Goal: Task Accomplishment & Management: Use online tool/utility

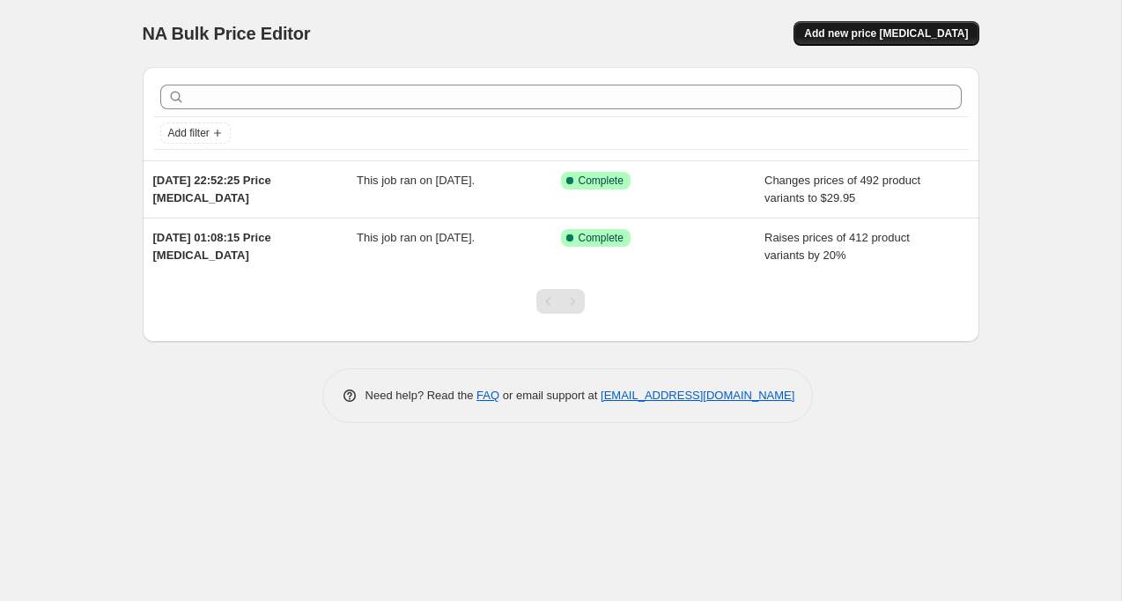
click at [874, 34] on span "Add new price change job" at bounding box center [886, 33] width 164 height 14
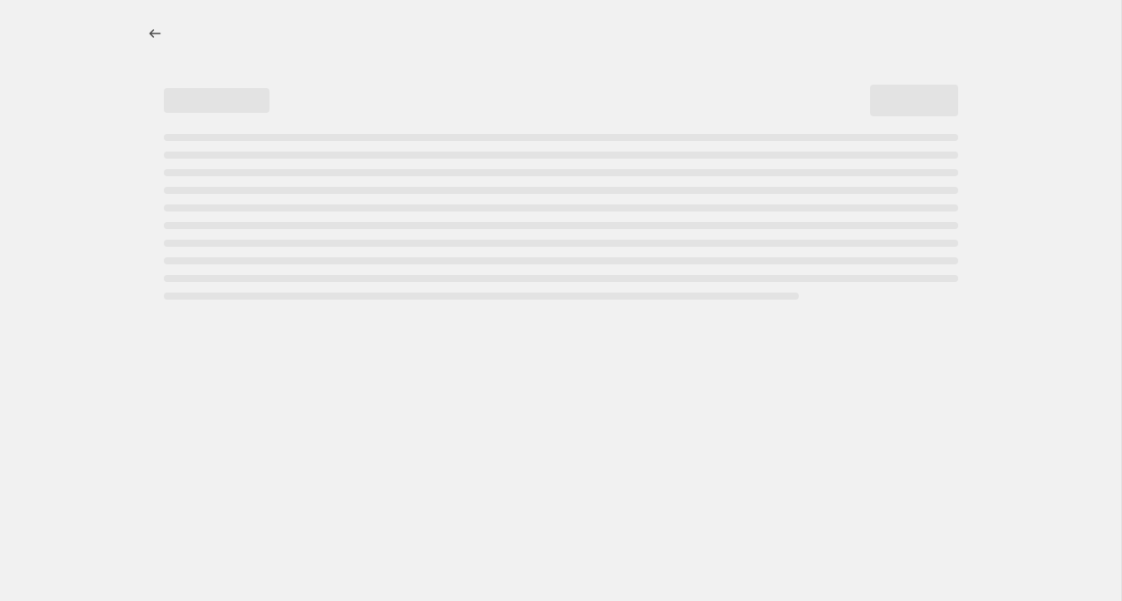
select select "percentage"
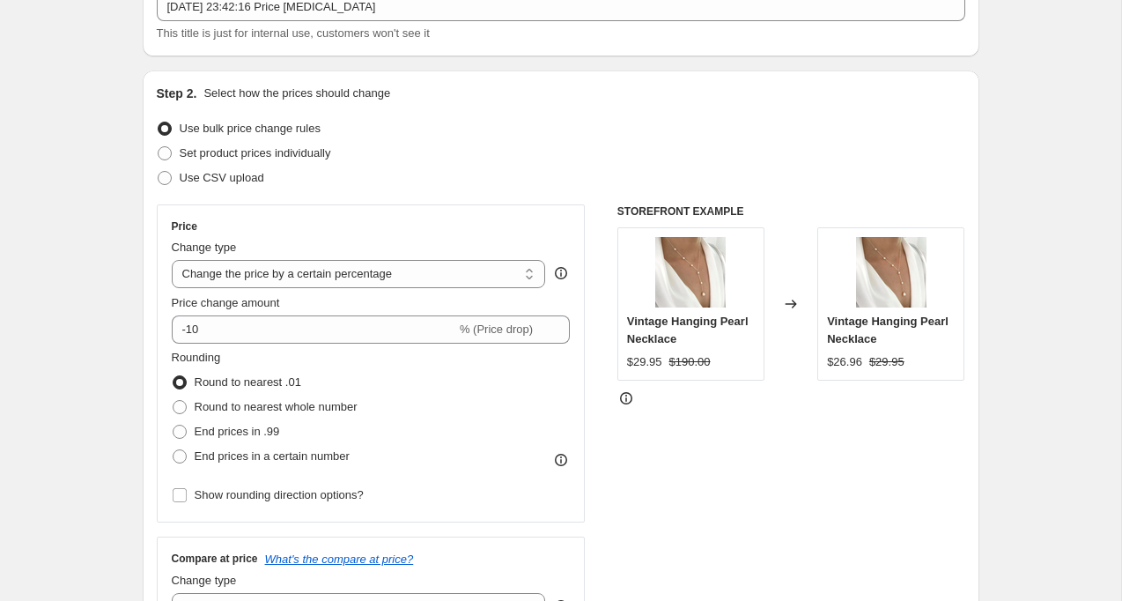
scroll to position [129, 0]
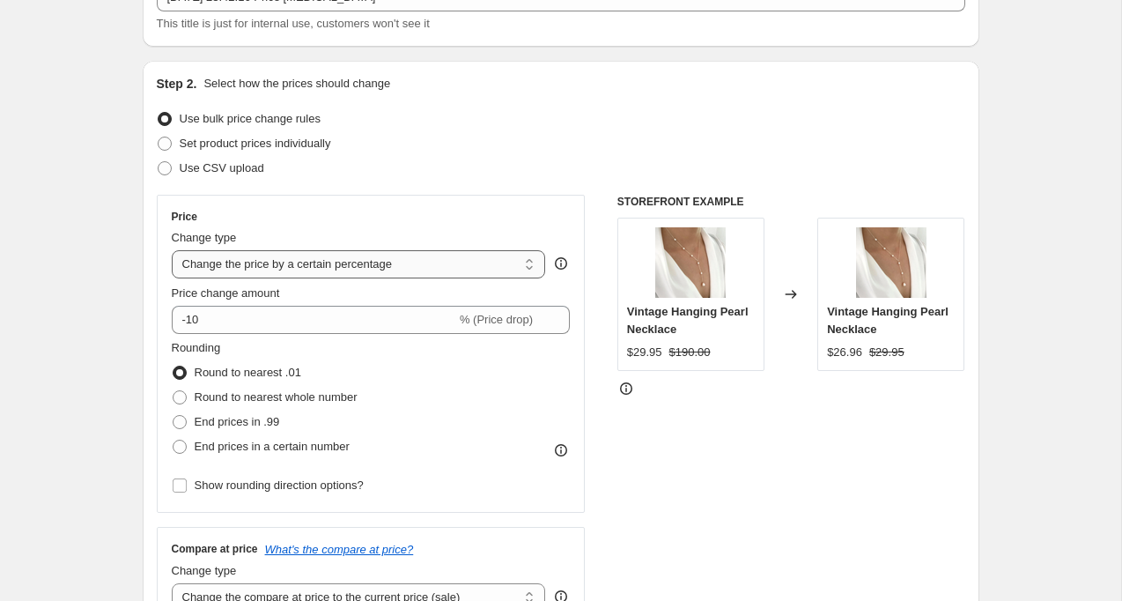
click at [348, 274] on select "Change the price to a certain amount Change the price by a certain amount Chang…" at bounding box center [359, 264] width 374 height 28
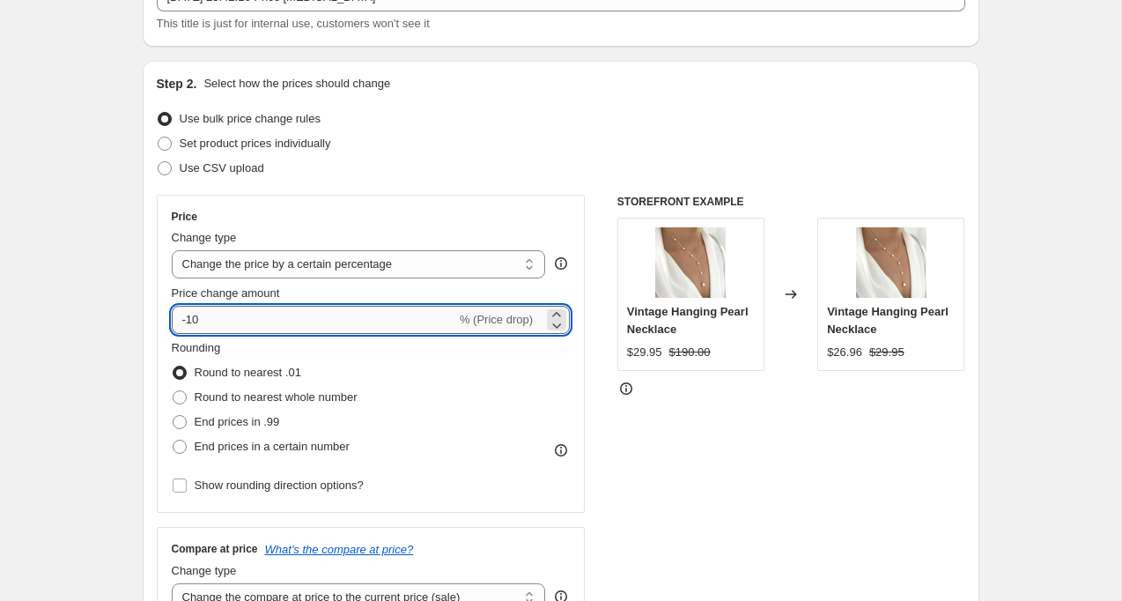
click at [196, 306] on input "-10" at bounding box center [314, 320] width 285 height 28
type input "0"
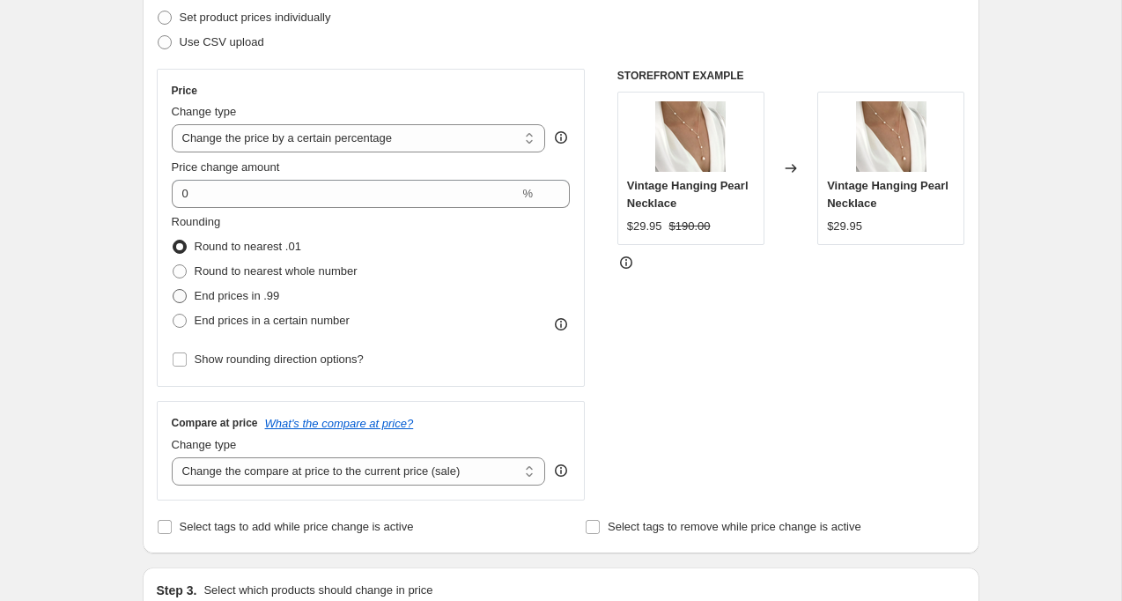
scroll to position [270, 0]
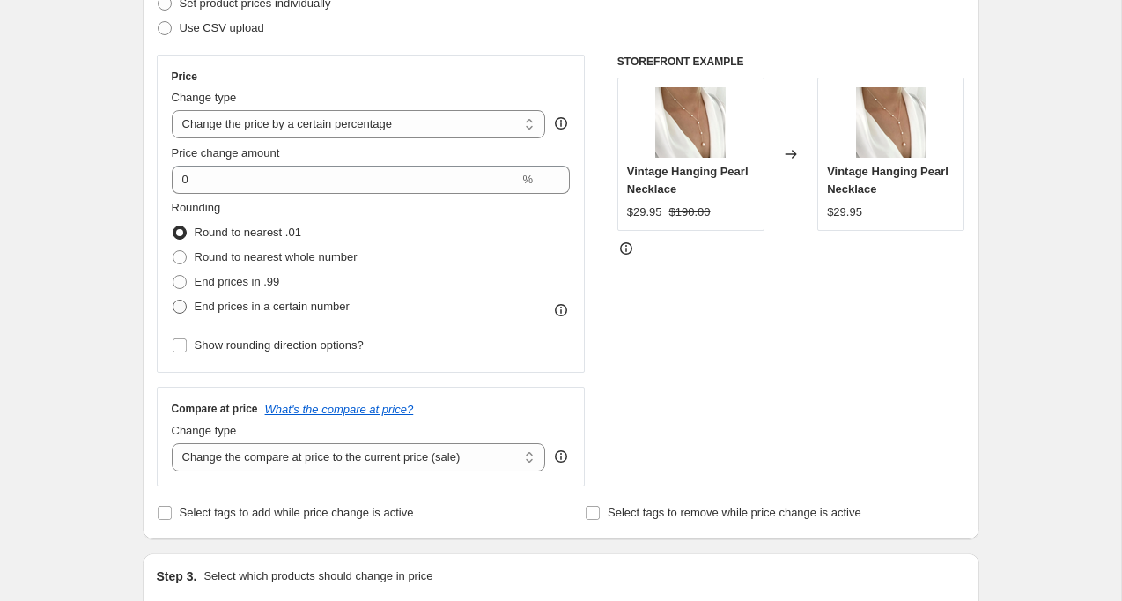
click at [221, 301] on span "End prices in a certain number" at bounding box center [272, 306] width 155 height 13
click at [174, 300] on input "End prices in a certain number" at bounding box center [173, 300] width 1 height 1
radio input "true"
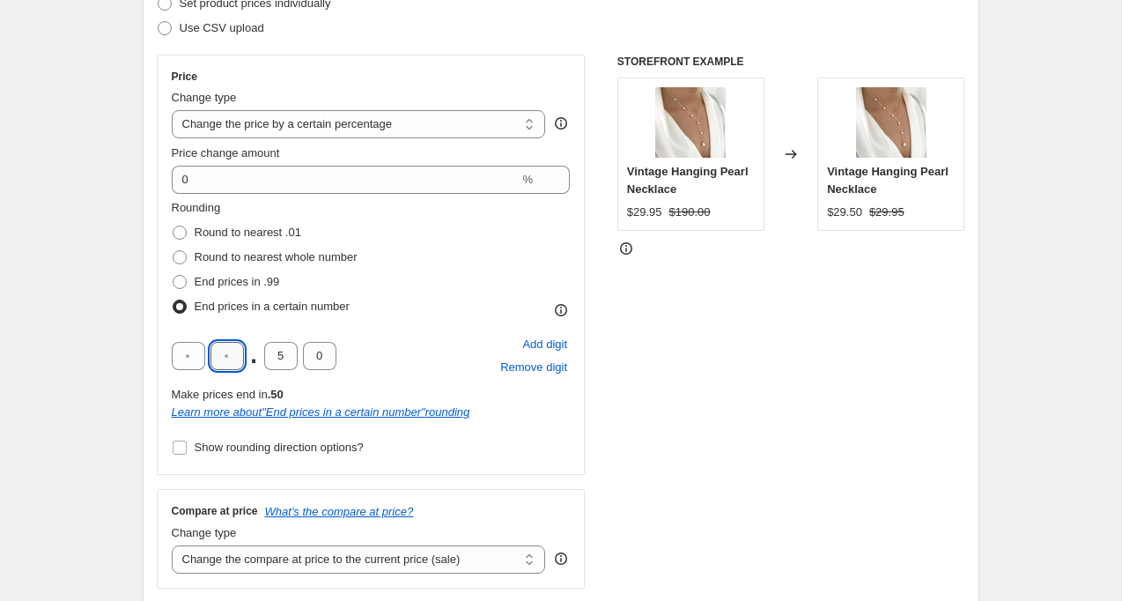
click at [226, 357] on input "text" at bounding box center [227, 356] width 33 height 28
click at [232, 361] on input "0" at bounding box center [227, 356] width 33 height 28
type input "9"
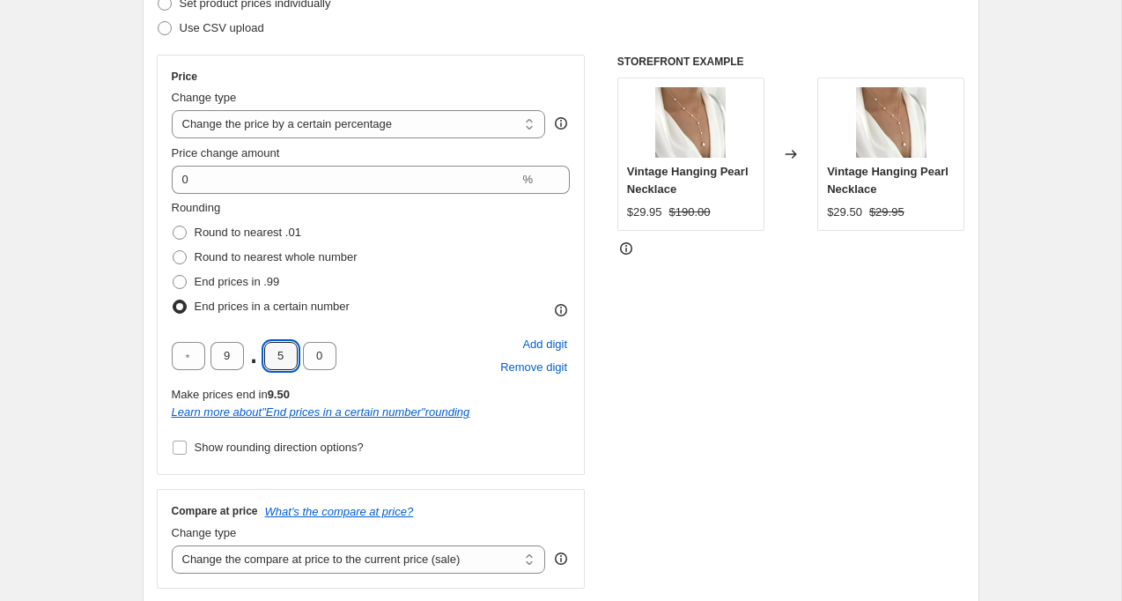
click at [290, 362] on input "5" at bounding box center [280, 356] width 33 height 28
type input "9"
click at [318, 356] on input "0" at bounding box center [319, 356] width 33 height 28
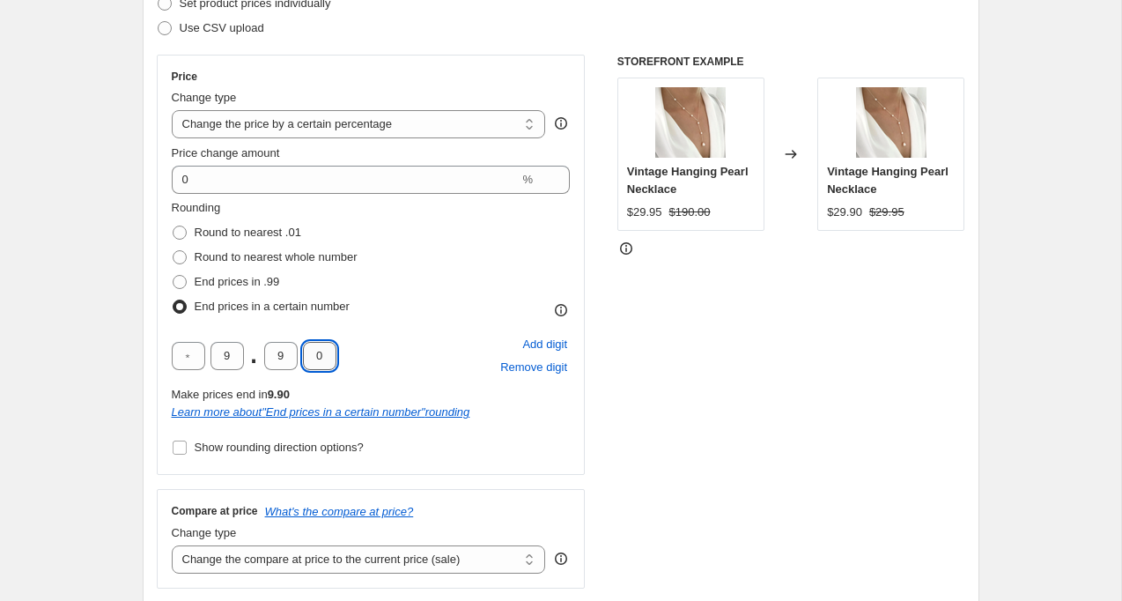
click at [318, 356] on input "0" at bounding box center [319, 356] width 33 height 28
type input "5"
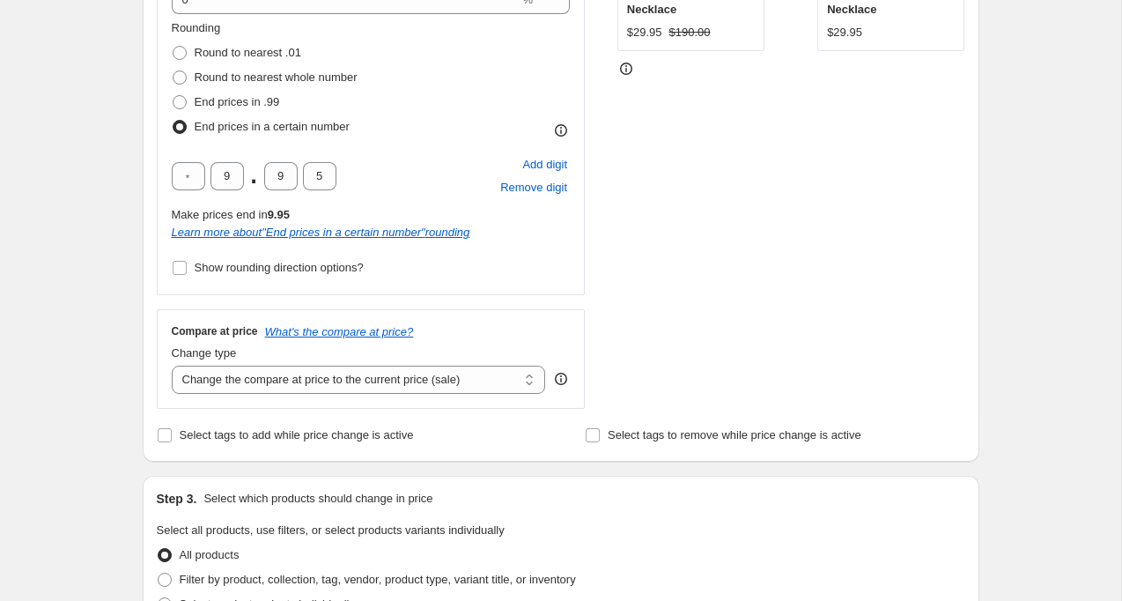
scroll to position [613, 0]
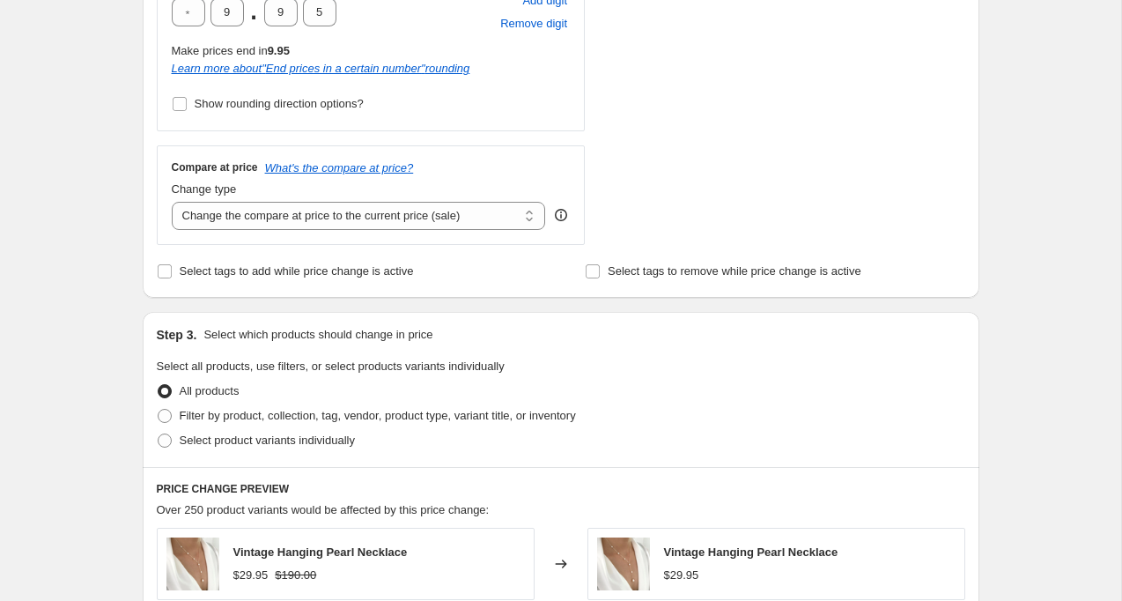
click at [267, 230] on div "Compare at price What's the compare at price? Change type Change the compare at…" at bounding box center [371, 194] width 429 height 99
click at [264, 220] on select "Change the compare at price to the current price (sale) Change the compare at p…" at bounding box center [359, 216] width 374 height 28
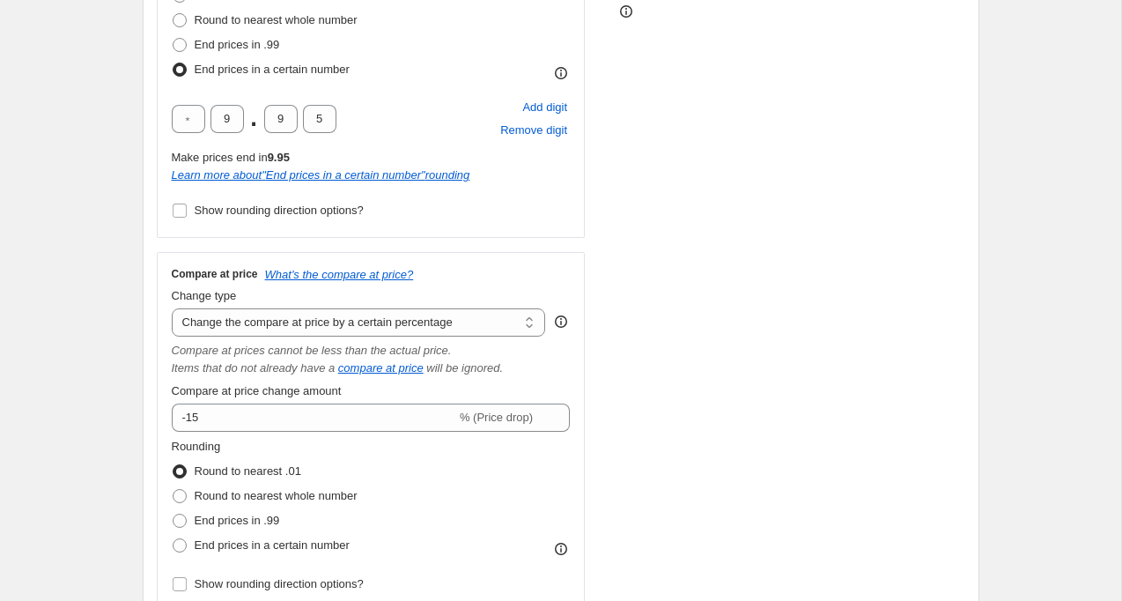
scroll to position [508, 0]
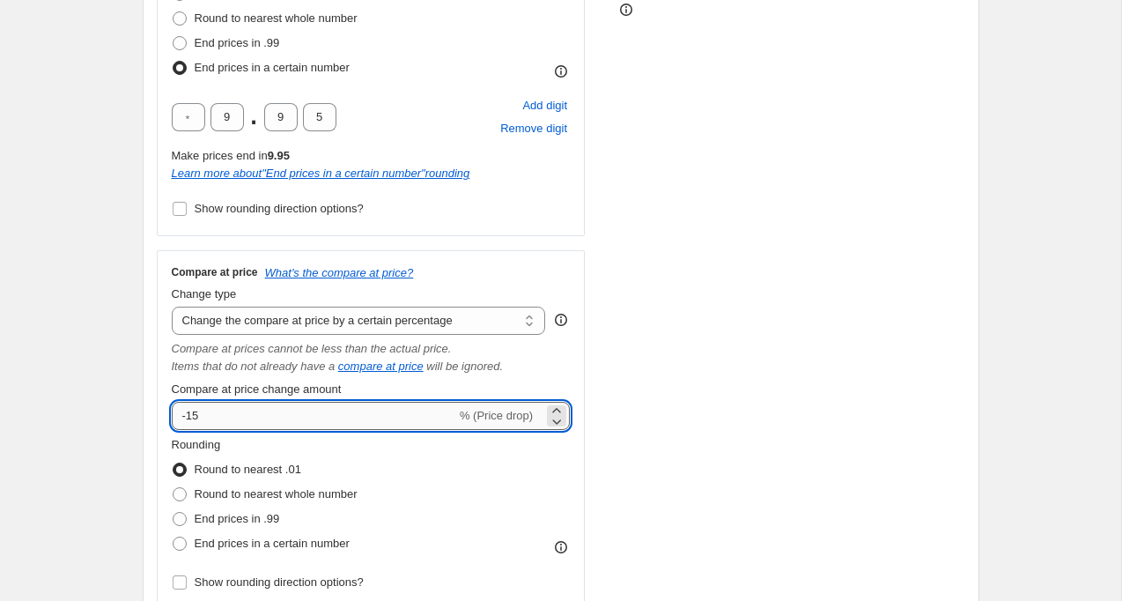
click at [247, 405] on input "-15" at bounding box center [314, 416] width 285 height 28
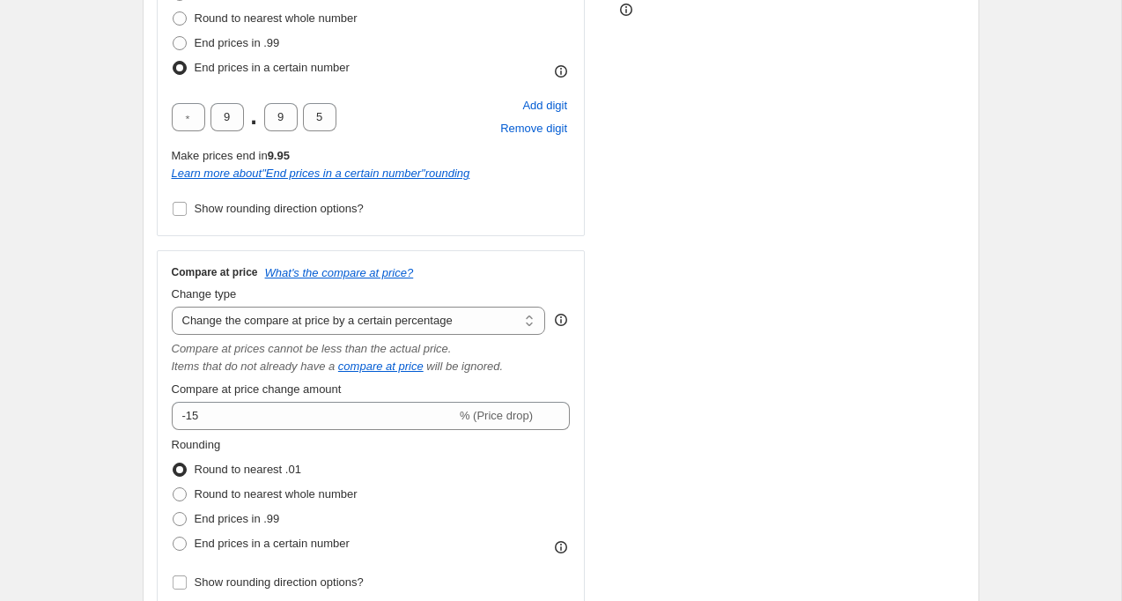
drag, startPoint x: 255, startPoint y: 401, endPoint x: 145, endPoint y: 400, distance: 109.2
click at [145, 400] on div "Step 2. Select how the prices should change Use bulk price change rules Set pro…" at bounding box center [561, 172] width 837 height 980
click at [278, 326] on select "Change the compare at price to the current price (sale) Change the compare at p…" at bounding box center [359, 321] width 374 height 28
select select "pp"
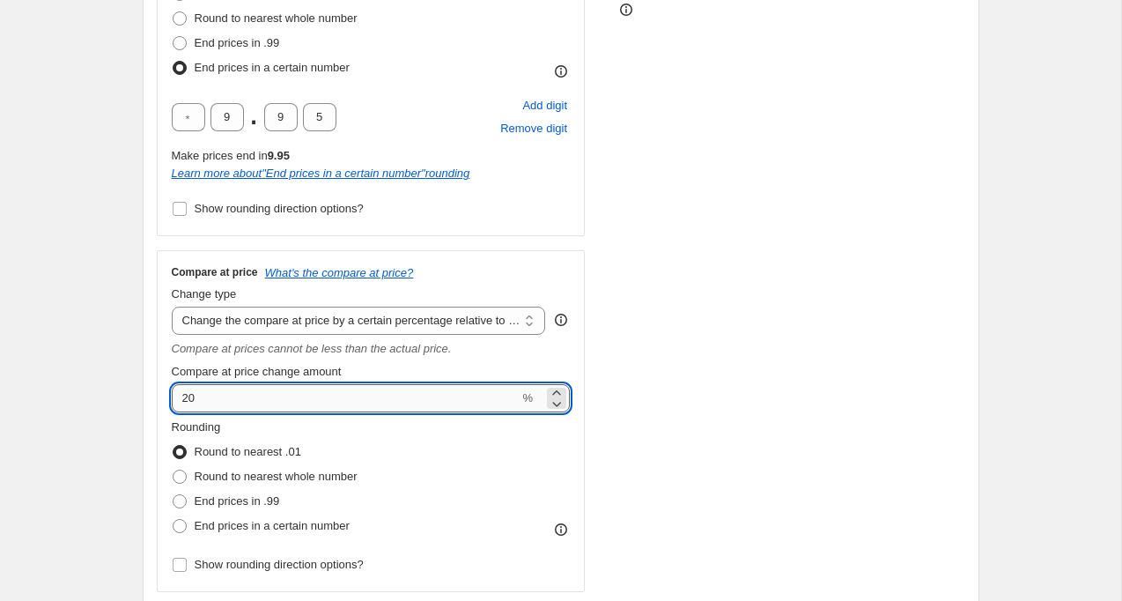
click at [297, 409] on input "20" at bounding box center [346, 398] width 348 height 28
type input "80"
click at [100, 344] on div "Create new price change job. This page is ready Create new price change job Dra…" at bounding box center [560, 544] width 1121 height 2105
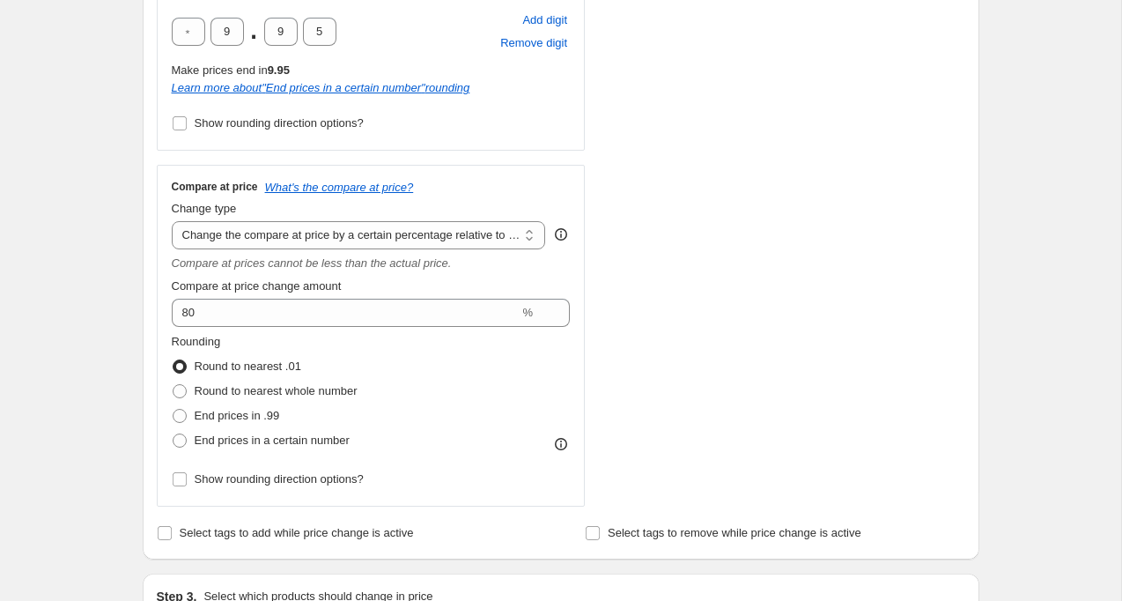
scroll to position [603, 0]
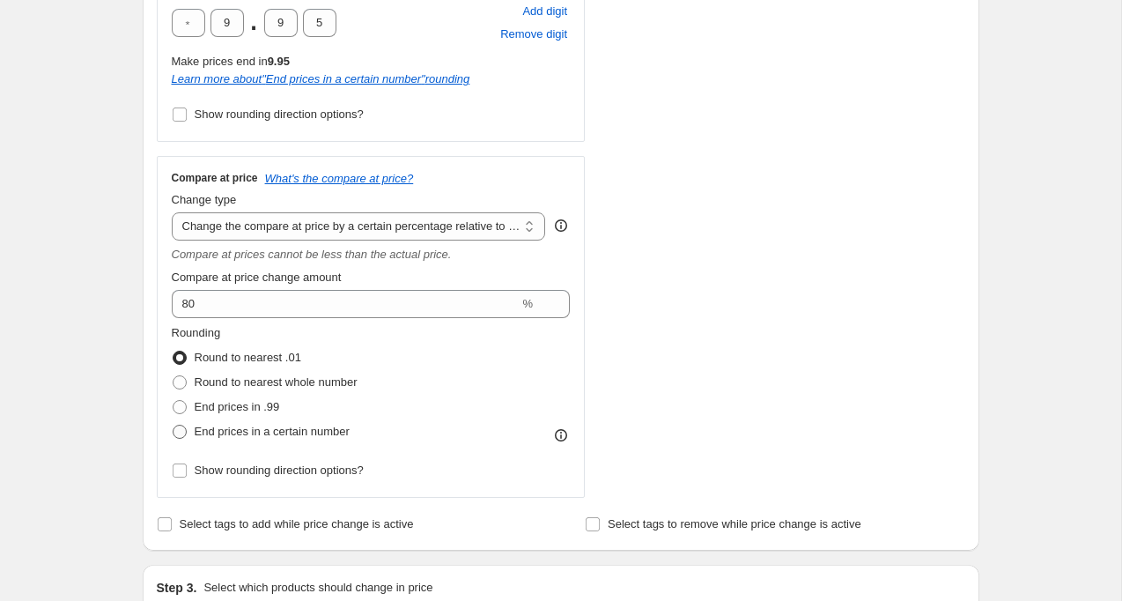
click at [225, 431] on span "End prices in a certain number" at bounding box center [272, 431] width 155 height 13
click at [174, 425] on input "End prices in a certain number" at bounding box center [173, 425] width 1 height 1
radio input "true"
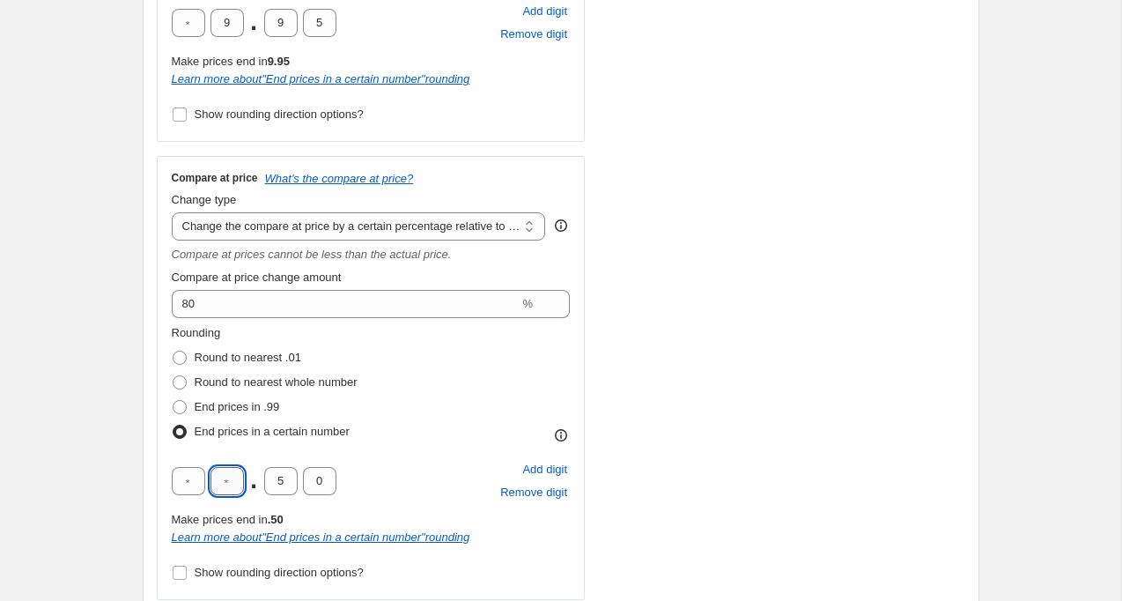
click at [223, 477] on input "text" at bounding box center [227, 481] width 33 height 28
type input "0"
click at [277, 485] on input "5" at bounding box center [280, 481] width 33 height 28
type input "0"
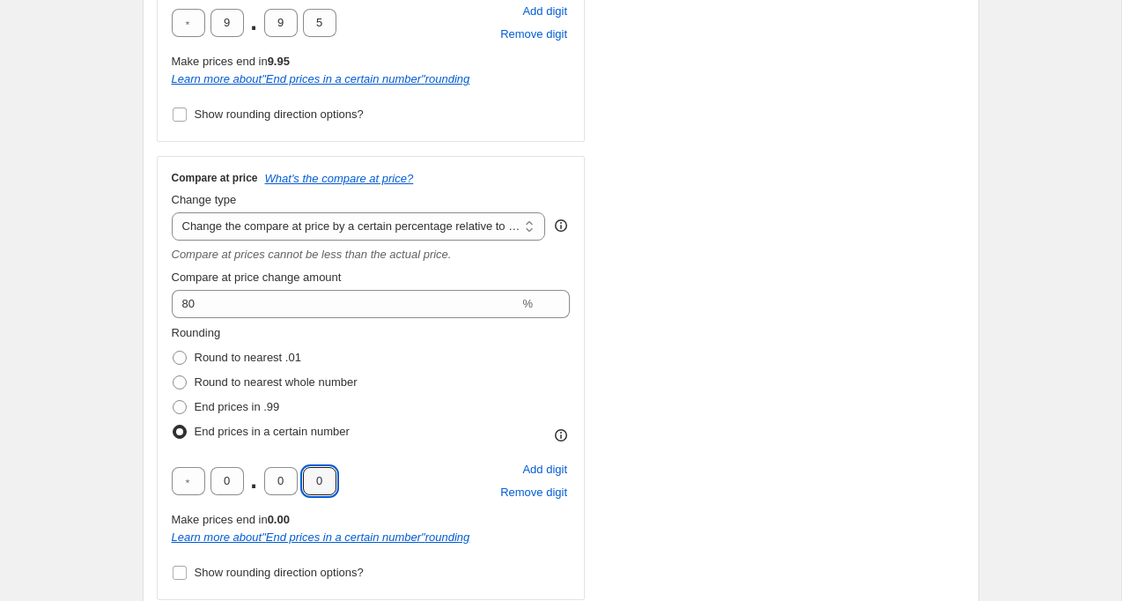
click at [137, 389] on div "Step 1. Optionally give your price change job a title (eg "March 30% off sale o…" at bounding box center [554, 473] width 851 height 2047
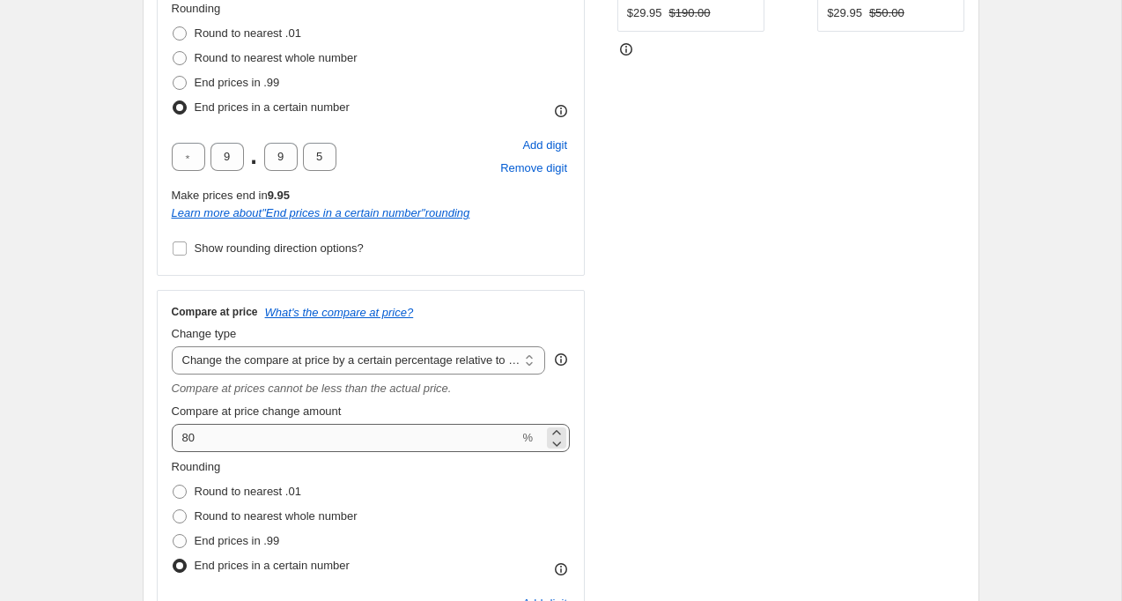
scroll to position [477, 0]
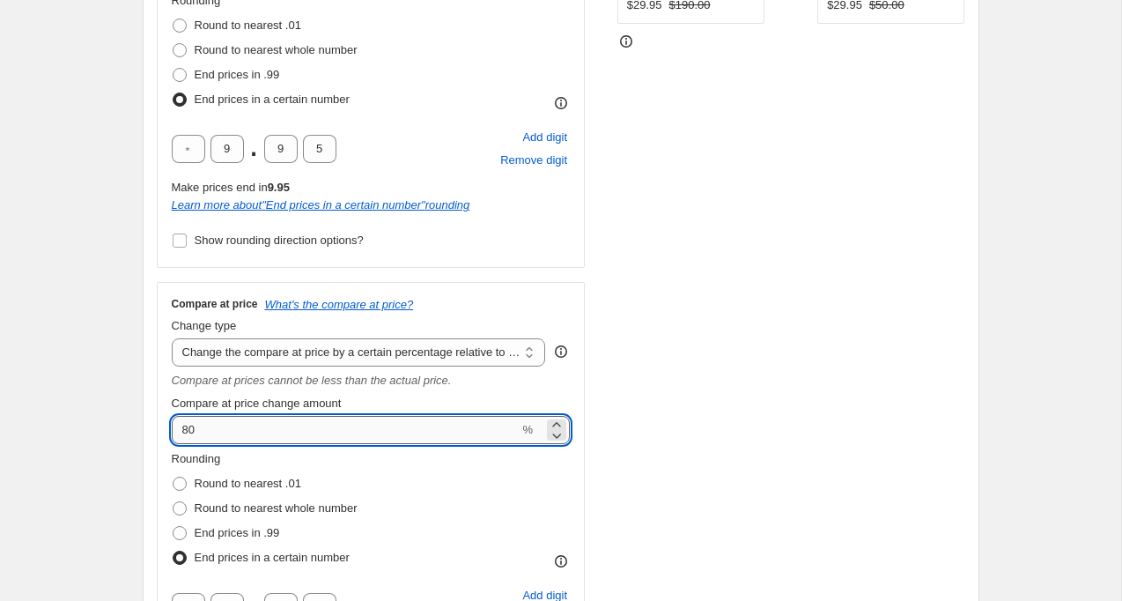
click at [248, 425] on input "80" at bounding box center [346, 430] width 348 height 28
click at [211, 425] on input "20" at bounding box center [346, 430] width 348 height 28
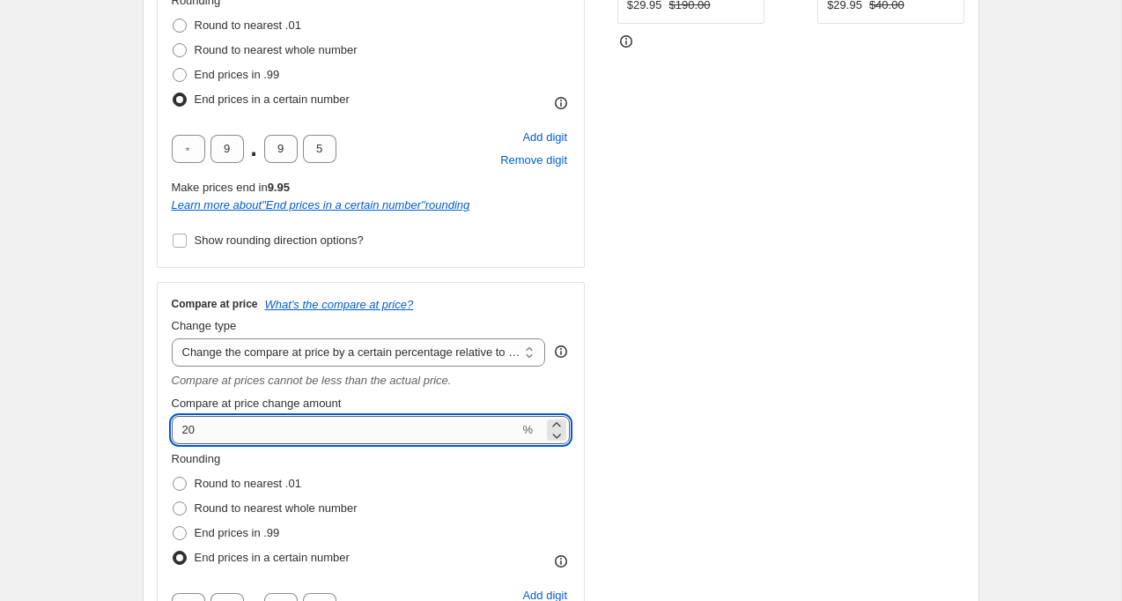
click at [211, 425] on input "20" at bounding box center [346, 430] width 348 height 28
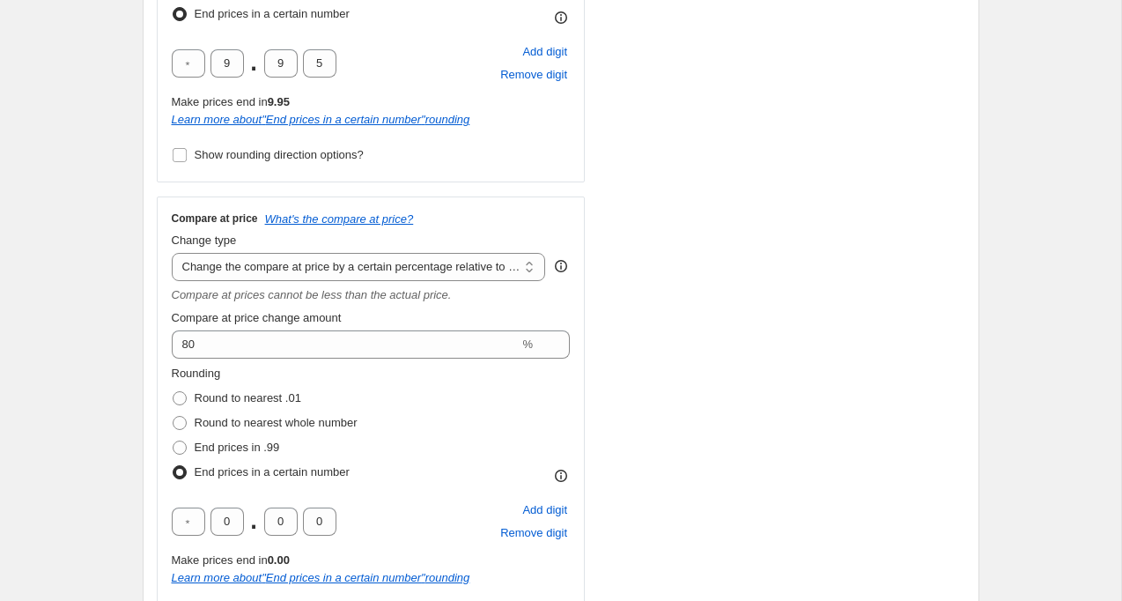
scroll to position [571, 0]
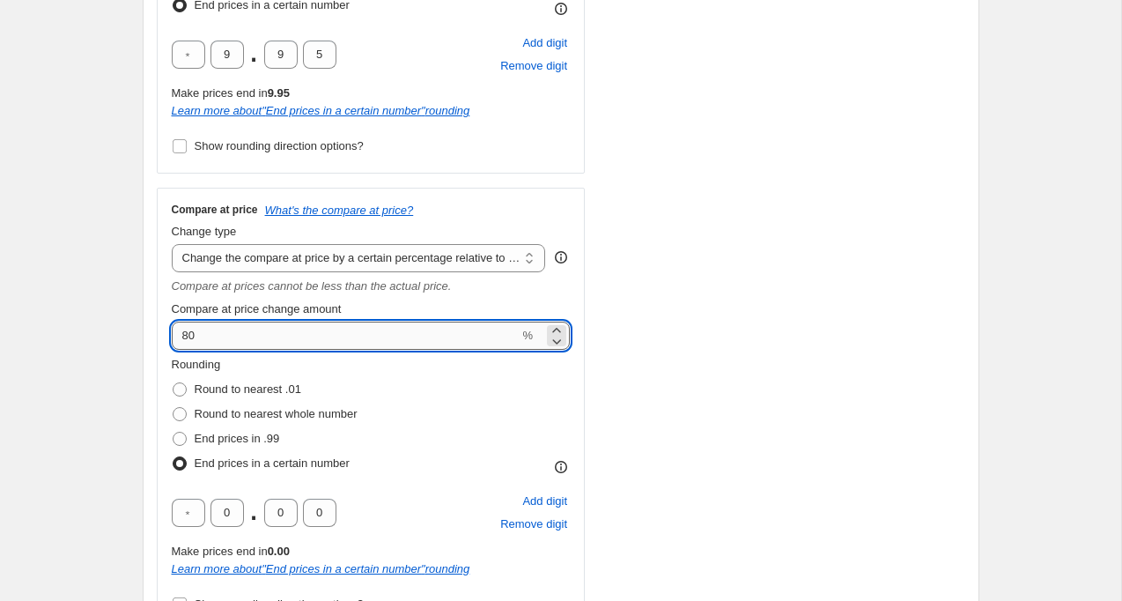
click at [205, 333] on input "80" at bounding box center [346, 336] width 348 height 28
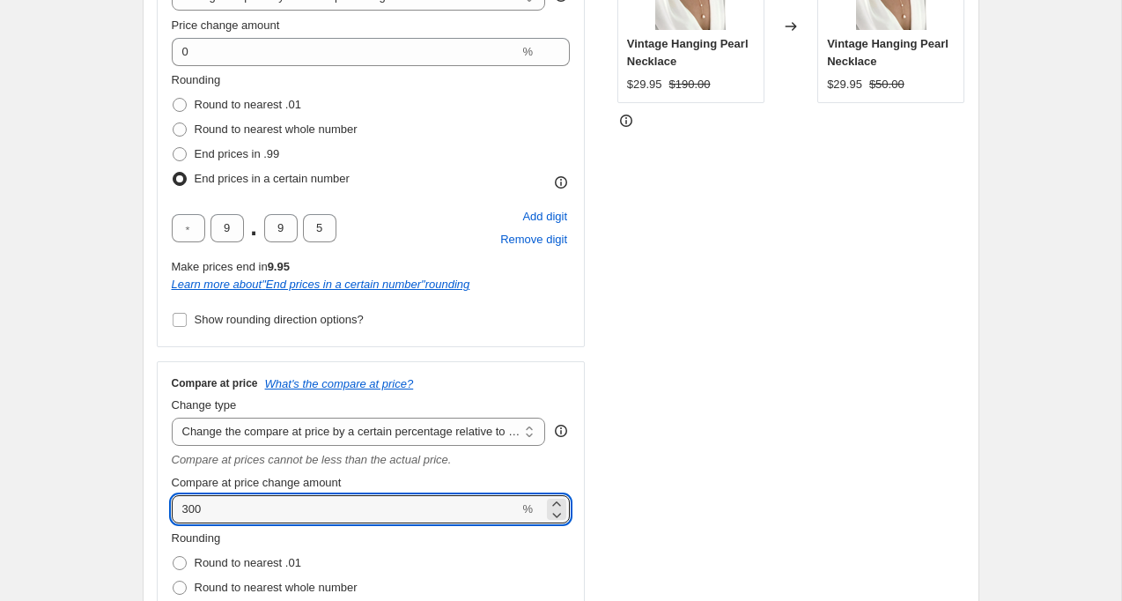
scroll to position [361, 0]
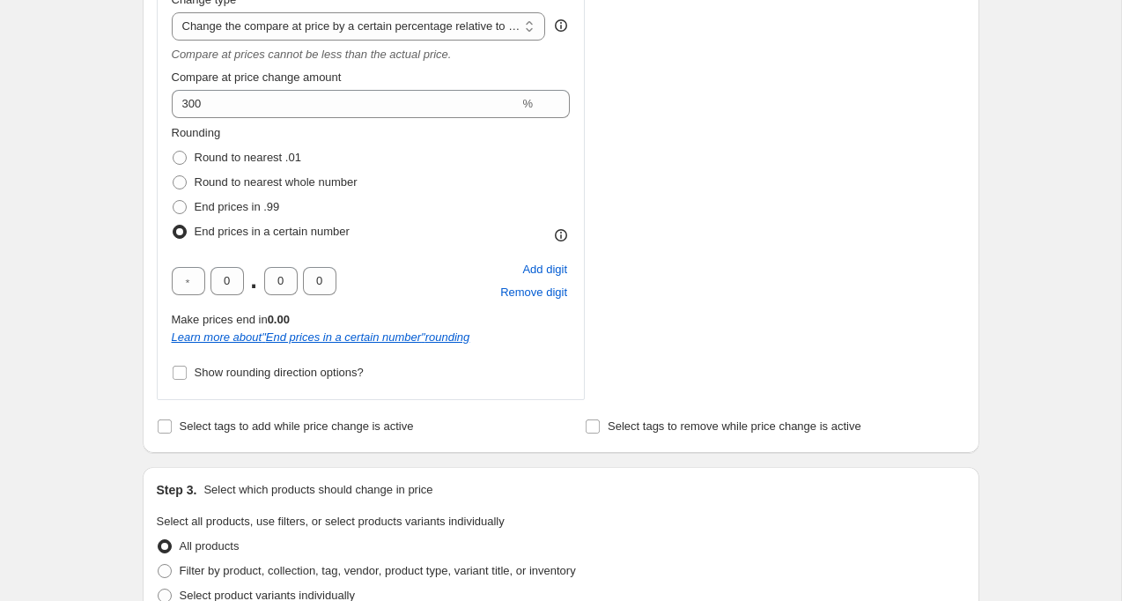
scroll to position [794, 0]
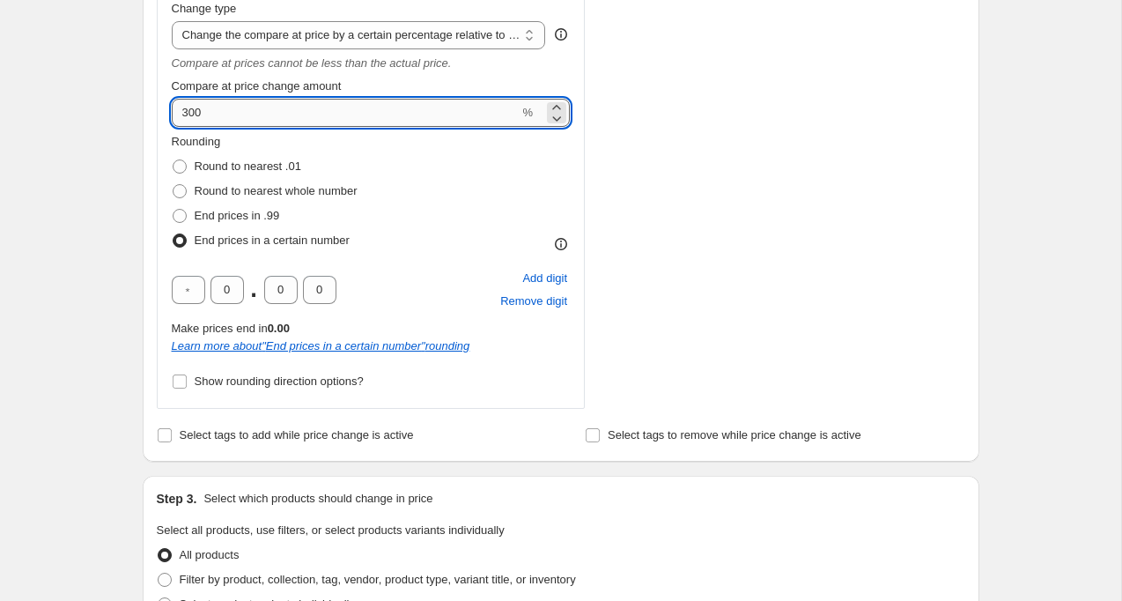
click at [222, 119] on input "300" at bounding box center [346, 113] width 348 height 28
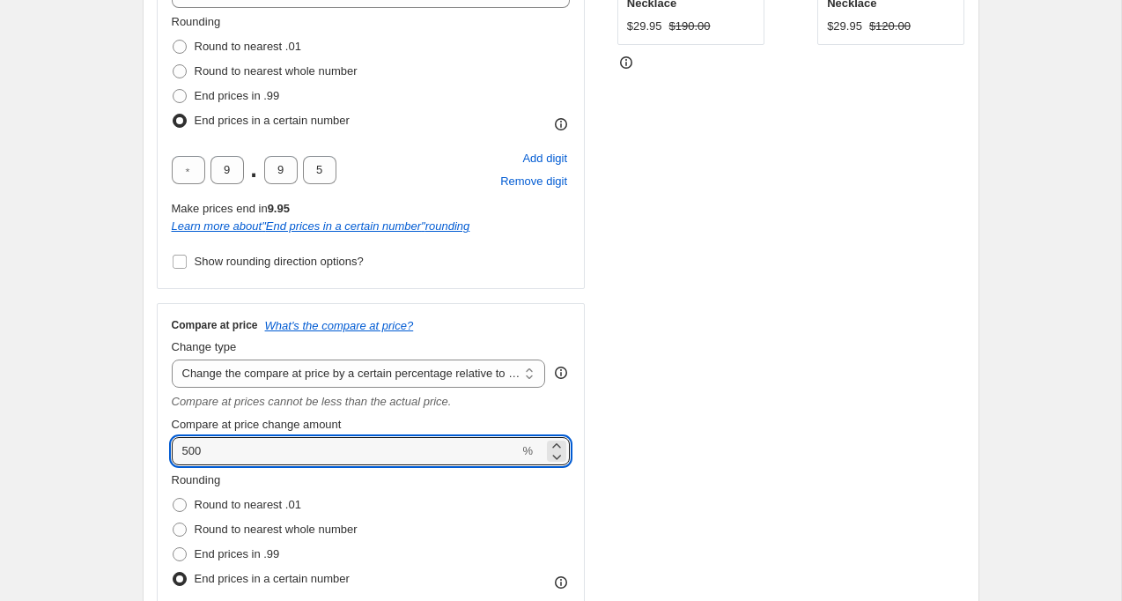
scroll to position [458, 0]
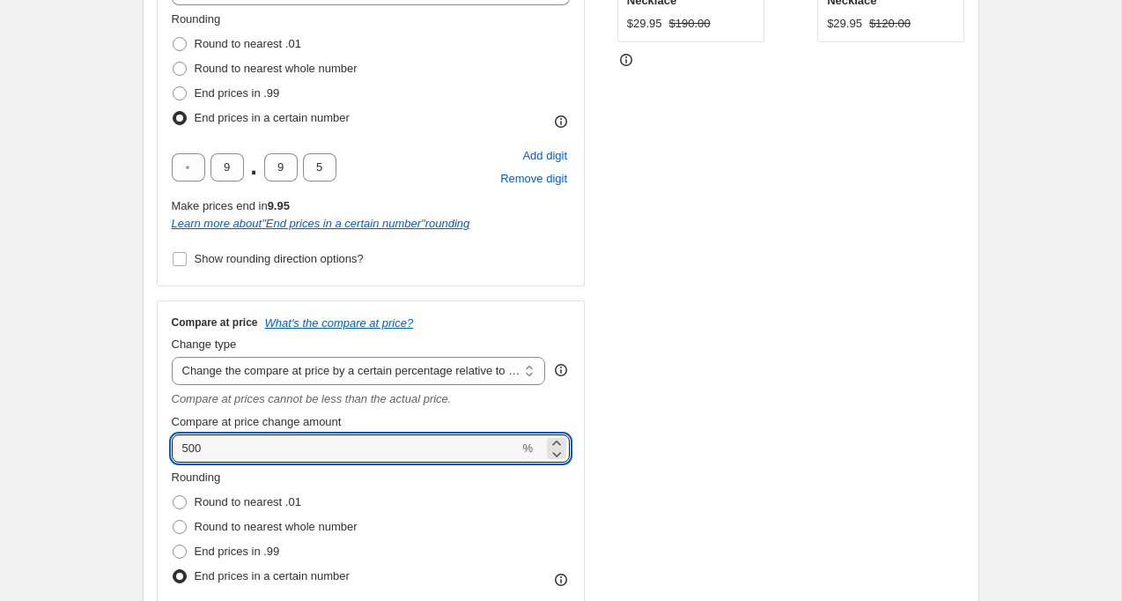
type input "500"
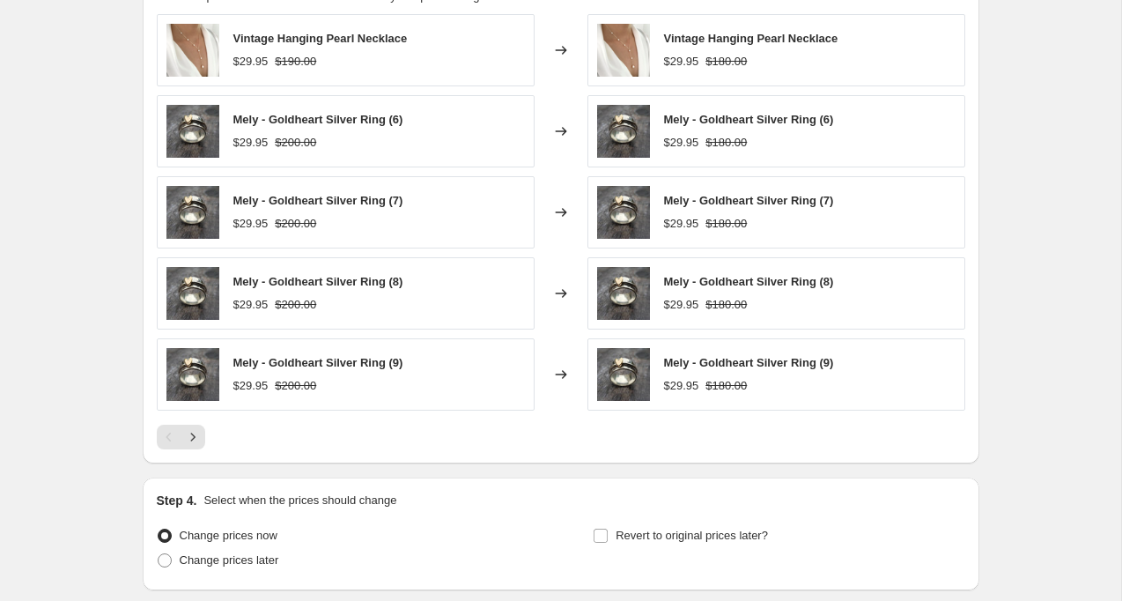
scroll to position [1607, 0]
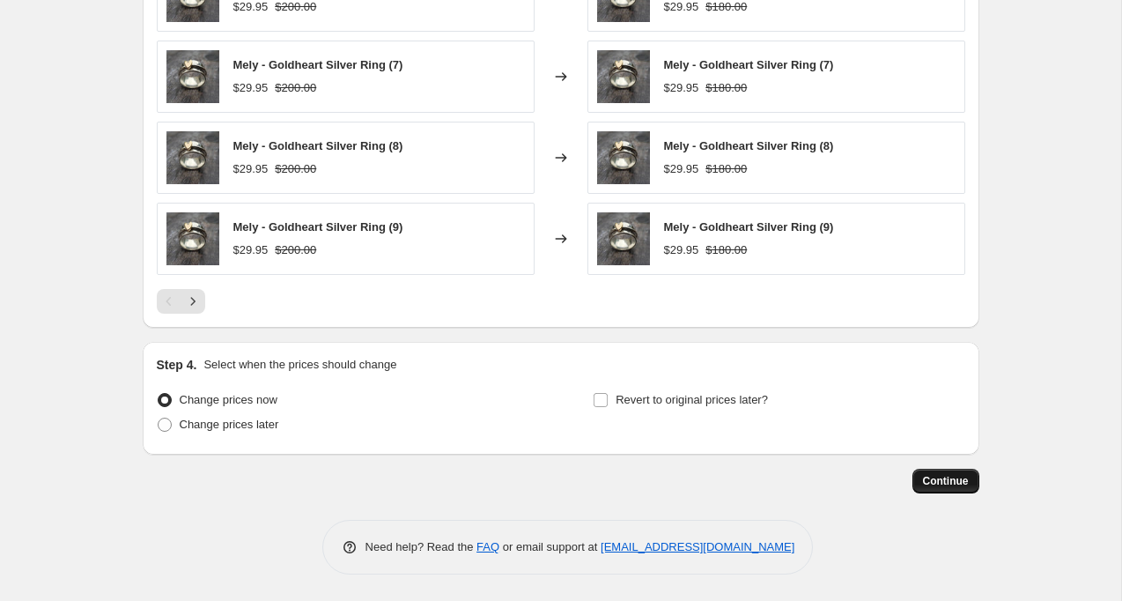
click at [929, 483] on span "Continue" at bounding box center [946, 481] width 46 height 14
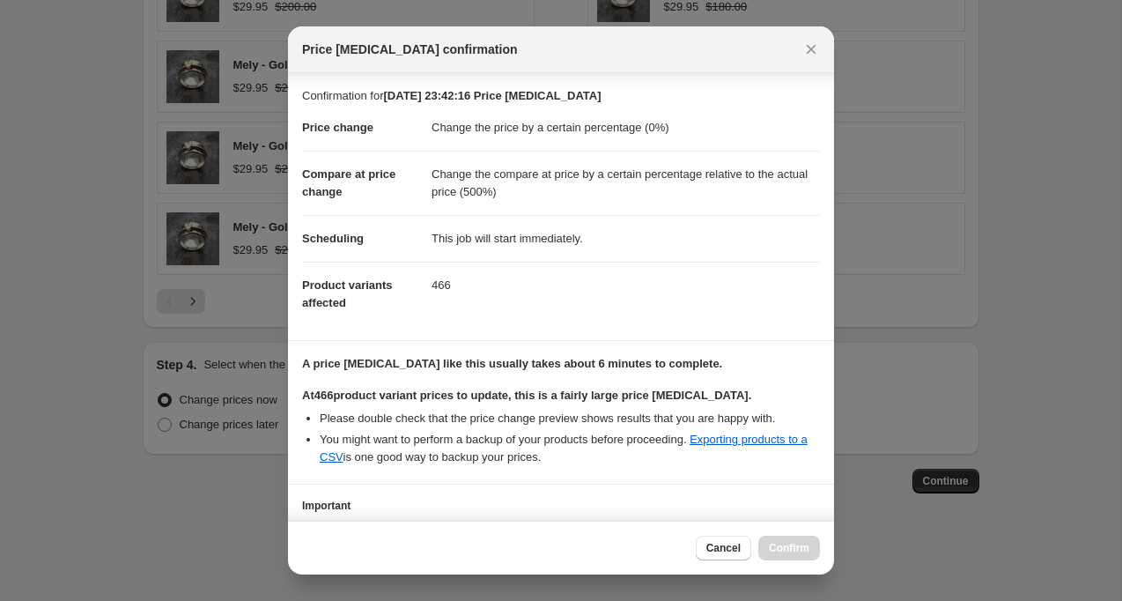
scroll to position [129, 0]
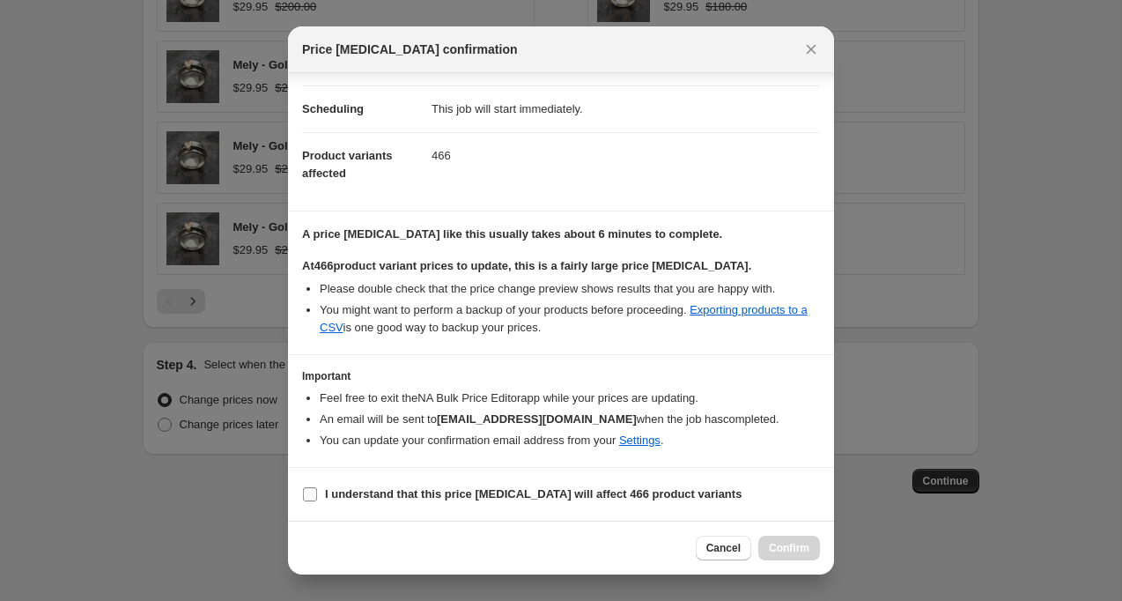
click at [320, 490] on label "I understand that this price change job will affect 466 product variants" at bounding box center [522, 494] width 440 height 25
click at [317, 490] on input "I understand that this price change job will affect 466 product variants" at bounding box center [310, 494] width 14 height 14
checkbox input "true"
click at [799, 552] on span "Confirm" at bounding box center [789, 548] width 41 height 14
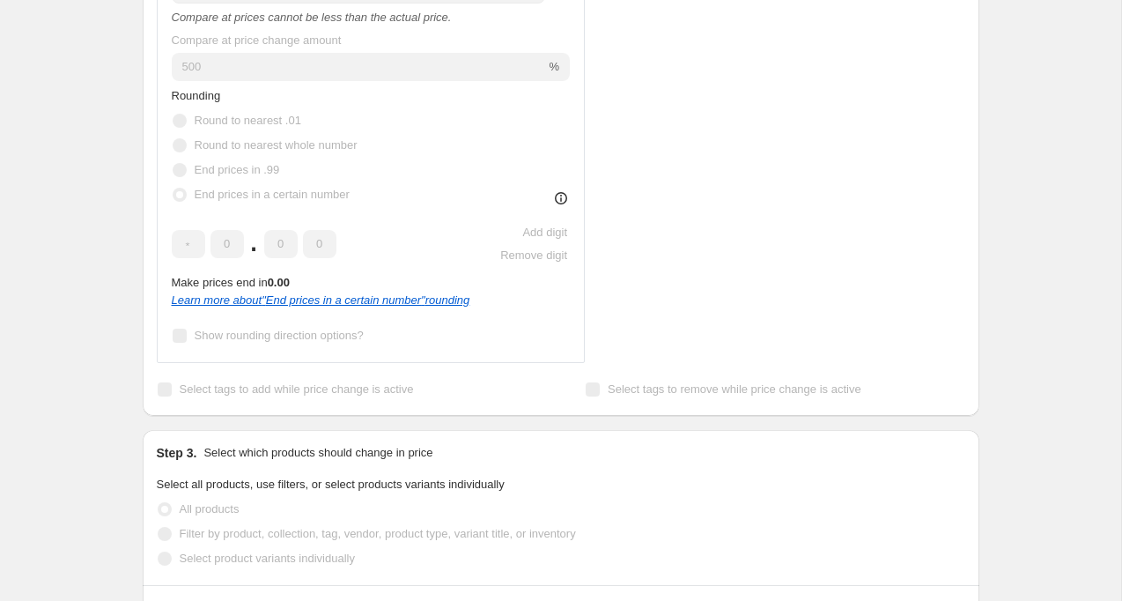
scroll to position [943, 0]
